Goal: Find specific page/section: Find specific page/section

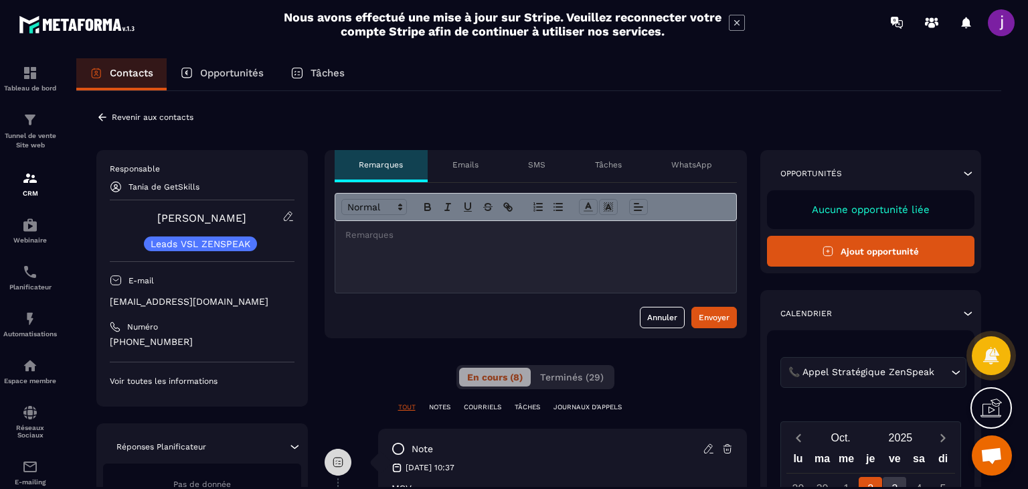
click at [100, 114] on icon at bounding box center [102, 116] width 8 height 7
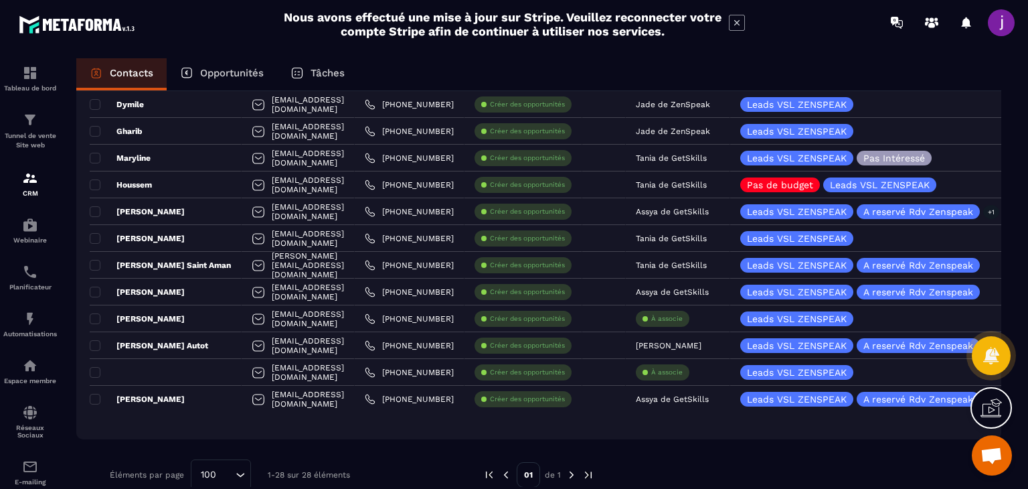
scroll to position [571, 0]
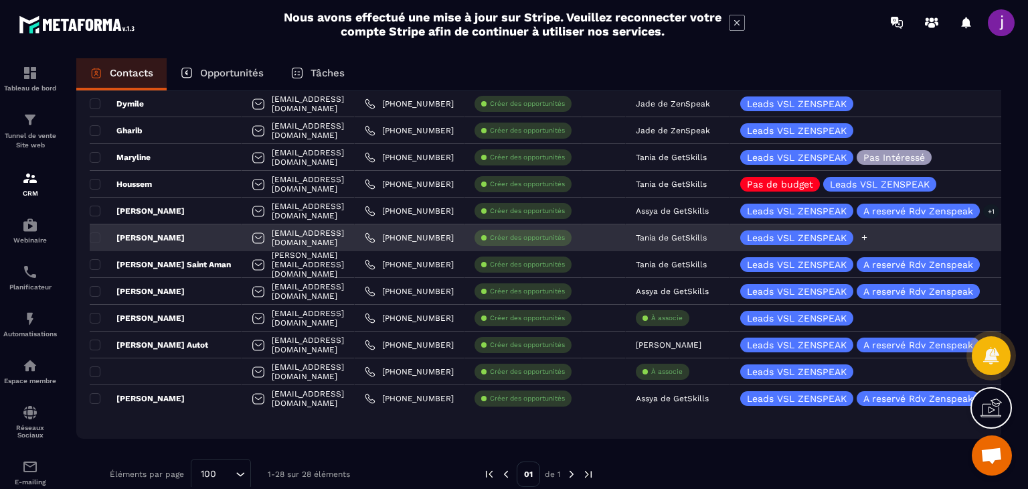
click at [869, 238] on icon at bounding box center [864, 237] width 9 height 9
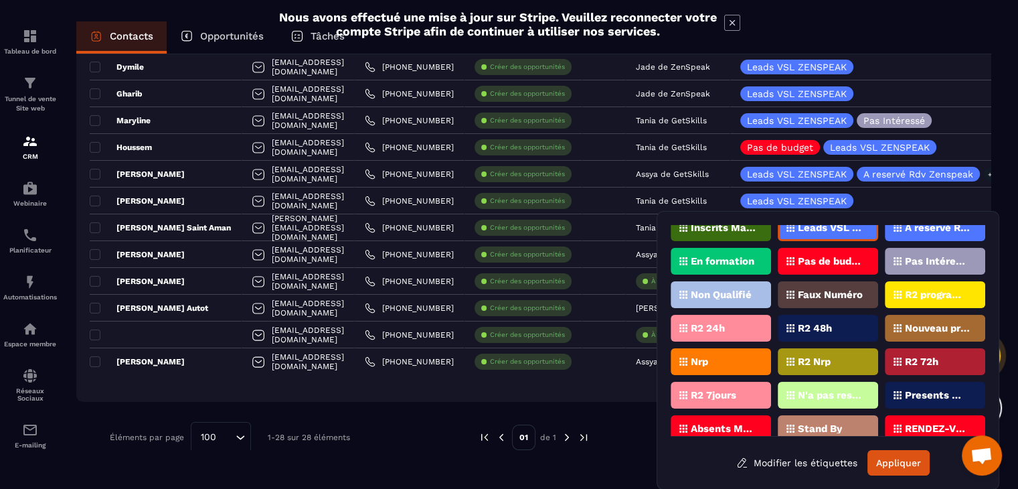
scroll to position [21, 0]
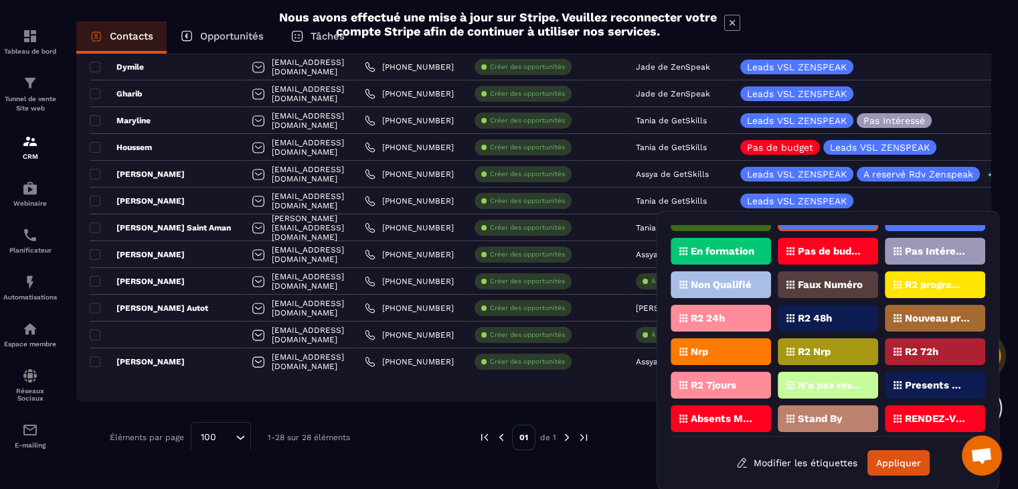
click at [684, 347] on icon at bounding box center [683, 351] width 8 height 8
click at [895, 458] on button "Appliquer" at bounding box center [898, 462] width 62 height 25
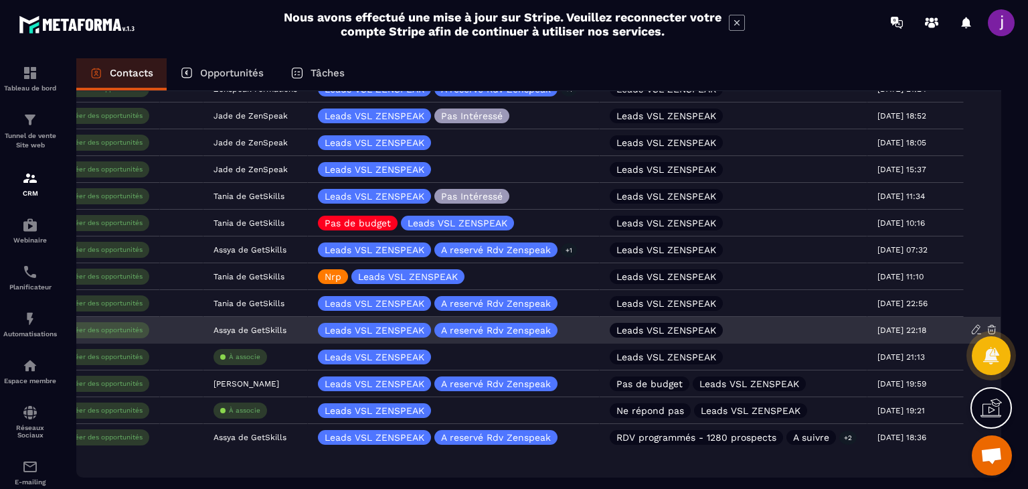
scroll to position [594, 0]
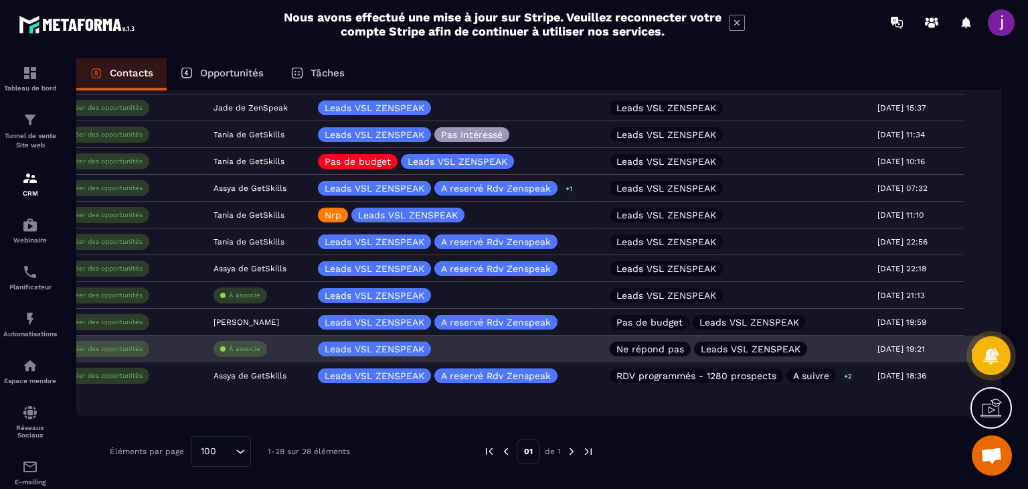
click at [647, 349] on p "Ne répond pas" at bounding box center [650, 348] width 68 height 9
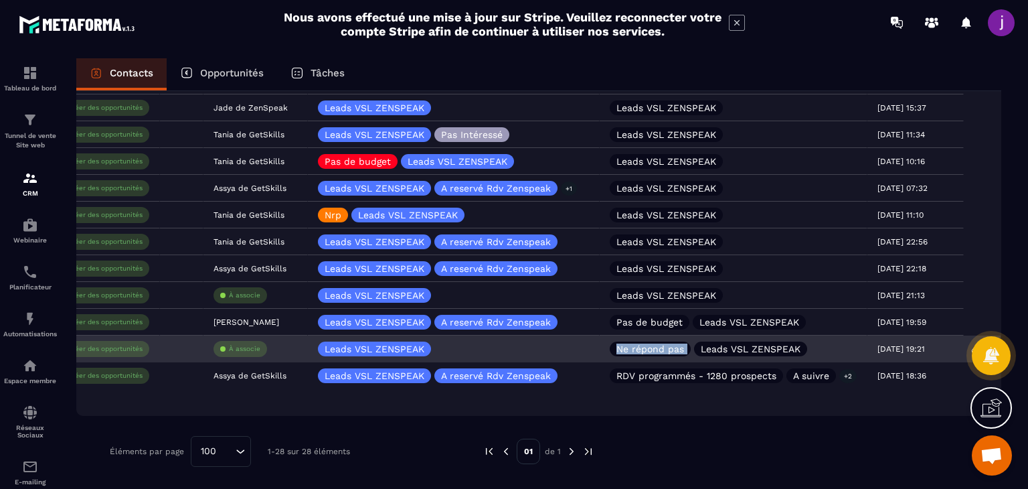
click at [647, 349] on p "Ne répond pas" at bounding box center [650, 348] width 68 height 9
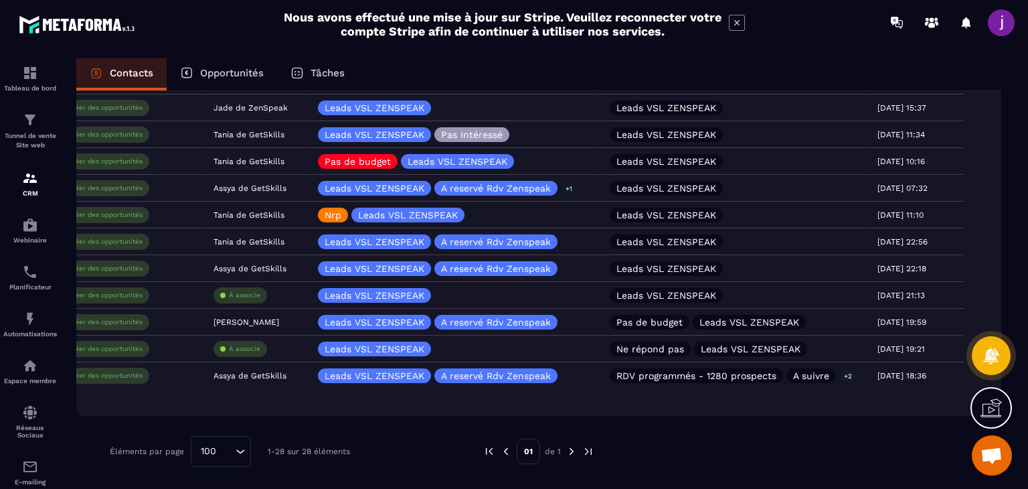
drag, startPoint x: 640, startPoint y: 464, endPoint x: 649, endPoint y: 426, distance: 39.3
click at [640, 456] on div at bounding box center [790, 451] width 353 height 31
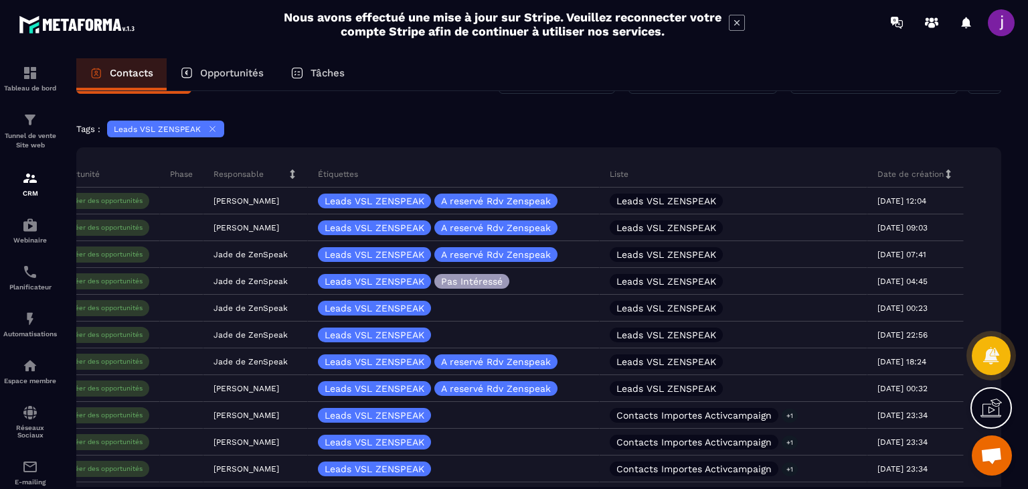
scroll to position [0, 0]
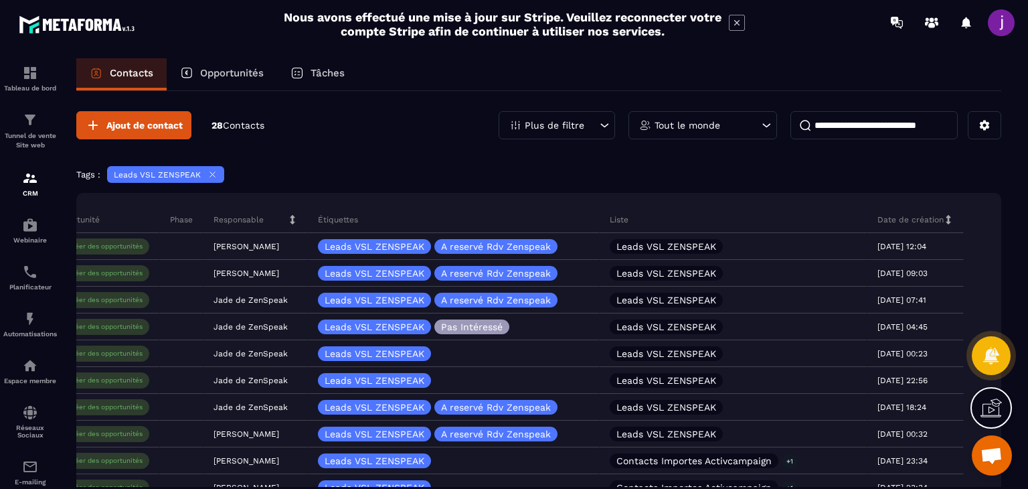
click at [211, 172] on icon at bounding box center [212, 174] width 10 height 10
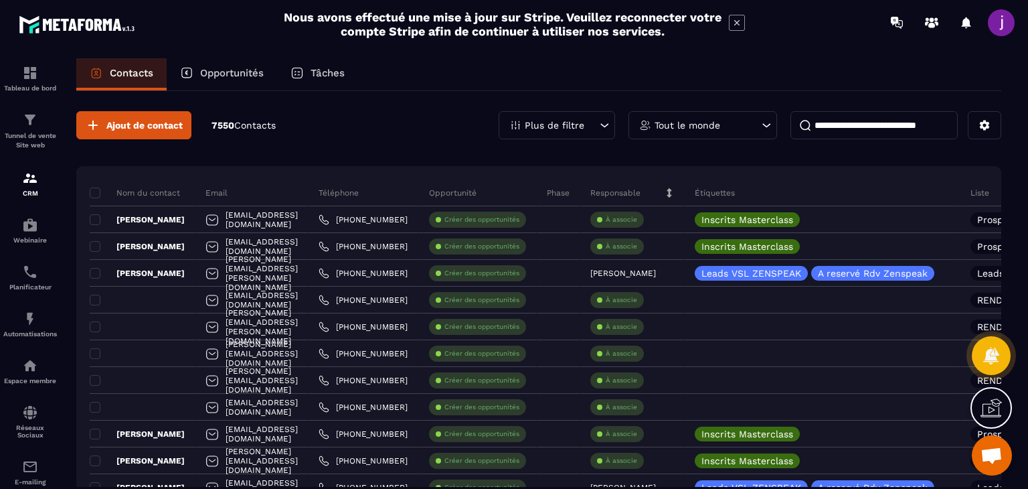
click at [594, 124] on div "Plus de filtre" at bounding box center [557, 125] width 116 height 28
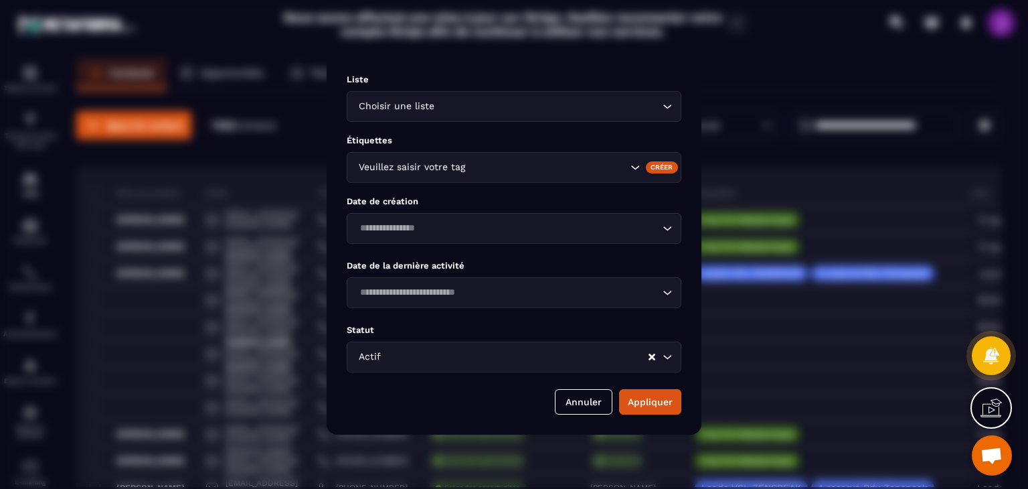
click at [466, 111] on input "Search for option" at bounding box center [548, 106] width 222 height 15
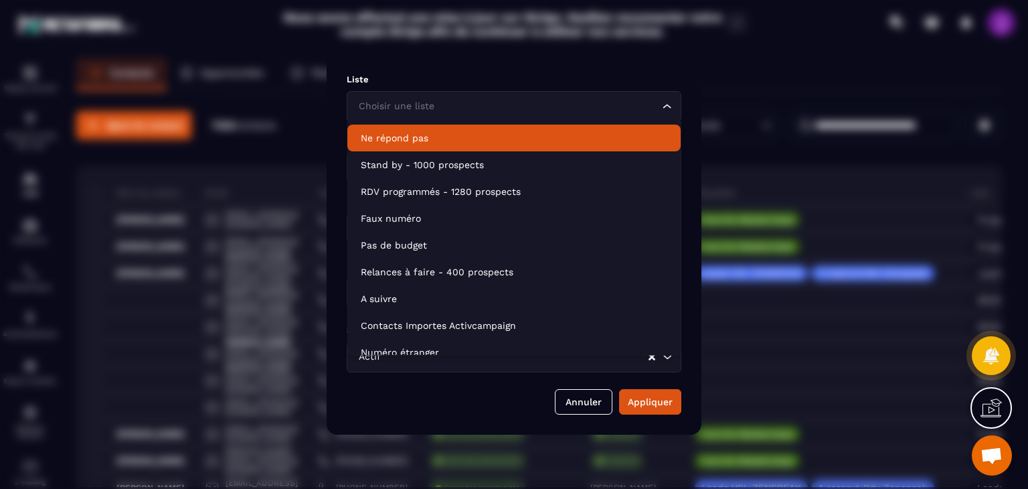
click at [434, 137] on p "Ne répond pas" at bounding box center [514, 137] width 306 height 13
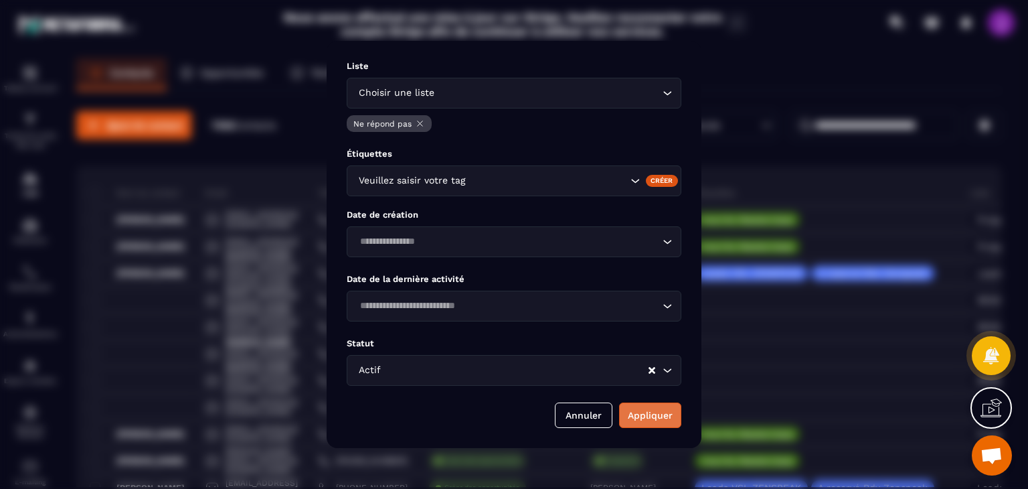
click at [655, 416] on button "Appliquer" at bounding box center [650, 414] width 62 height 25
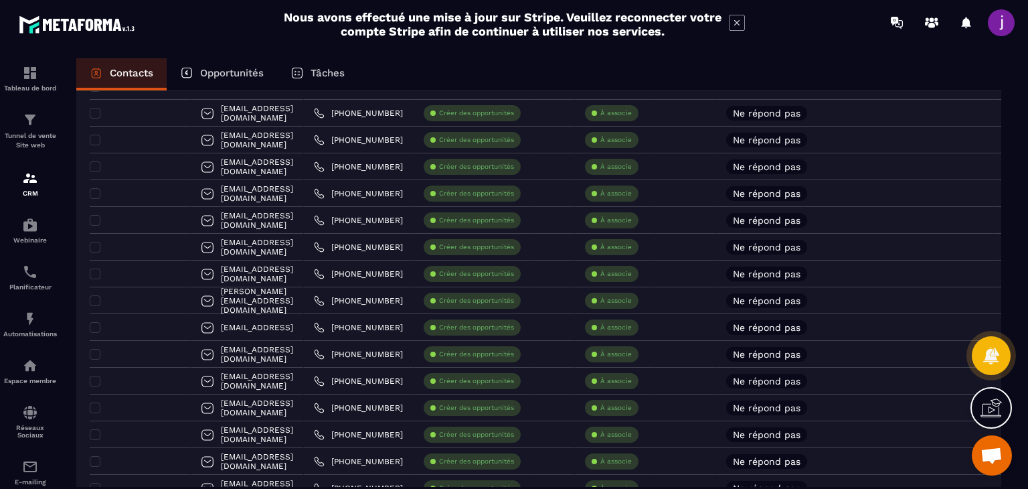
scroll to position [134, 0]
